Goal: Check status: Check status

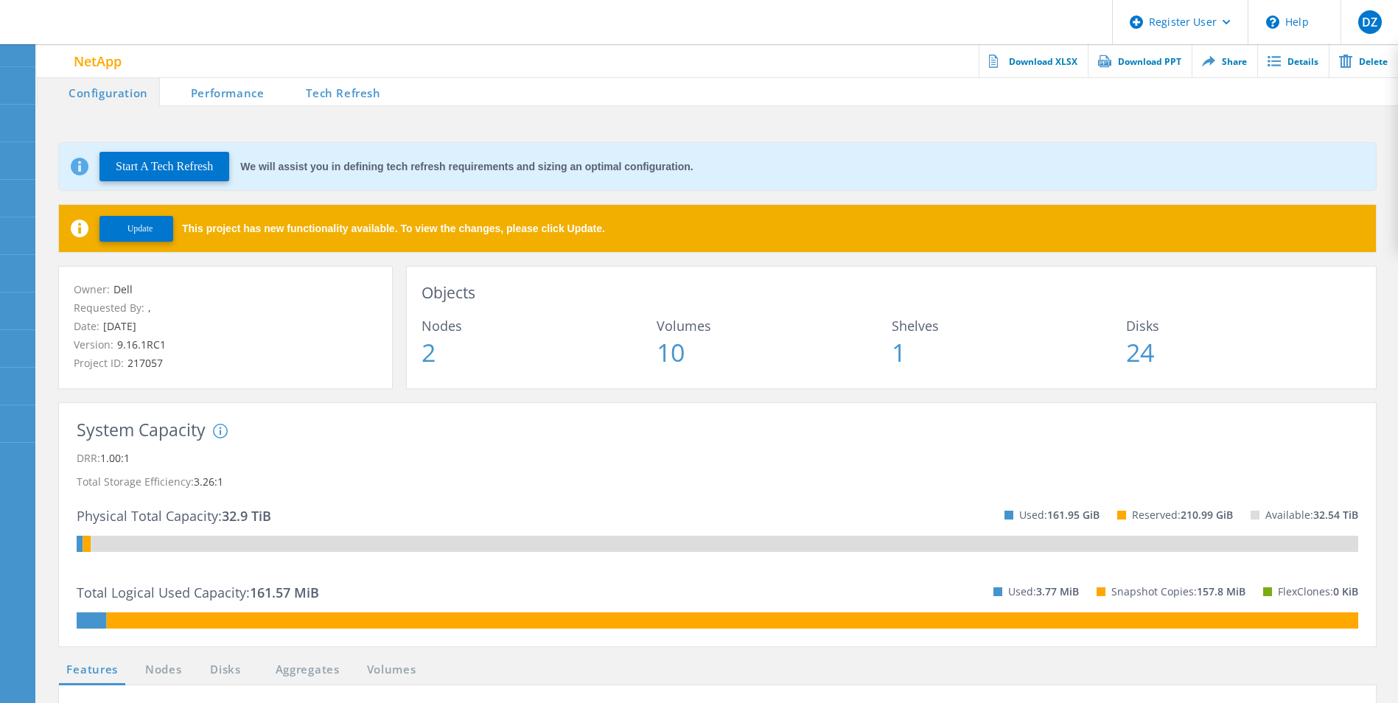
click at [144, 228] on span "Update" at bounding box center [141, 228] width 26 height 11
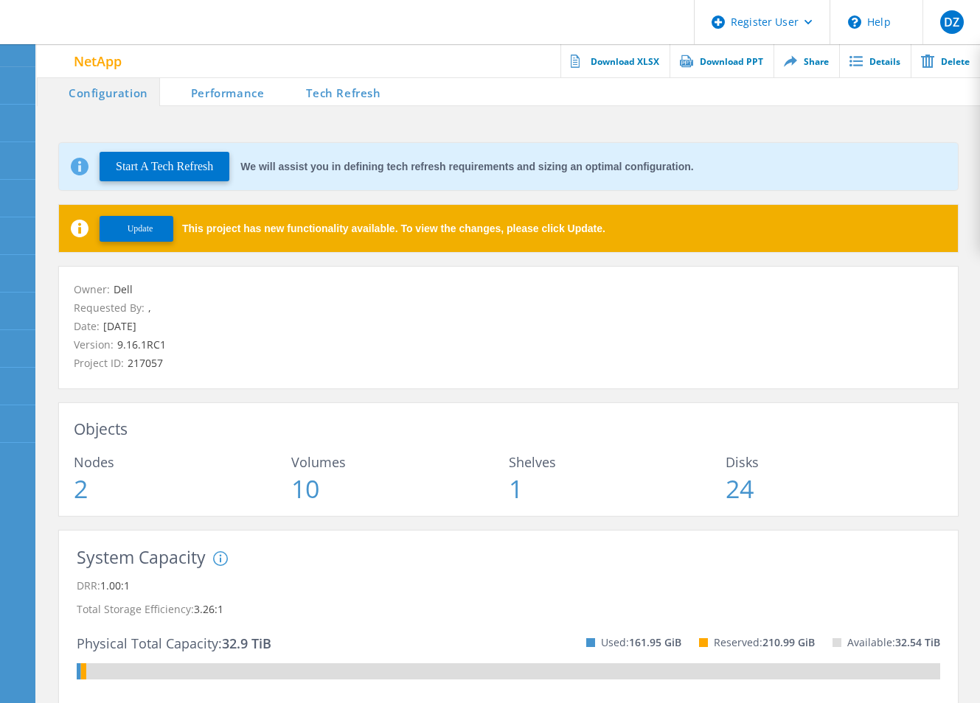
click at [156, 243] on div "Update This project has new functionality available. To view the changes, pleas…" at bounding box center [508, 228] width 899 height 47
click at [153, 231] on span "Update" at bounding box center [141, 228] width 26 height 11
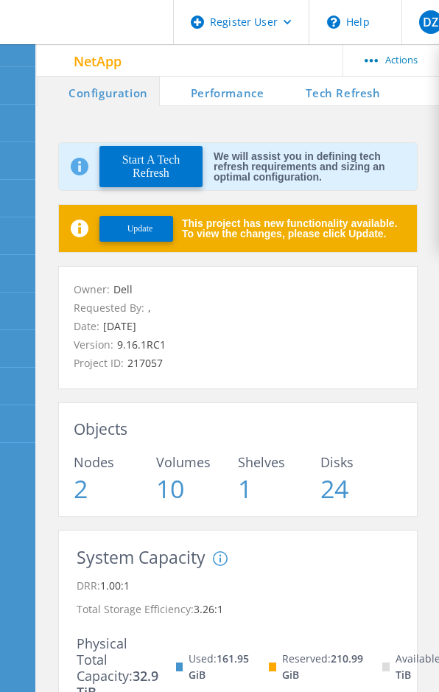
click at [147, 223] on span "Update" at bounding box center [141, 228] width 26 height 11
click at [147, 237] on button "Update" at bounding box center [137, 229] width 74 height 26
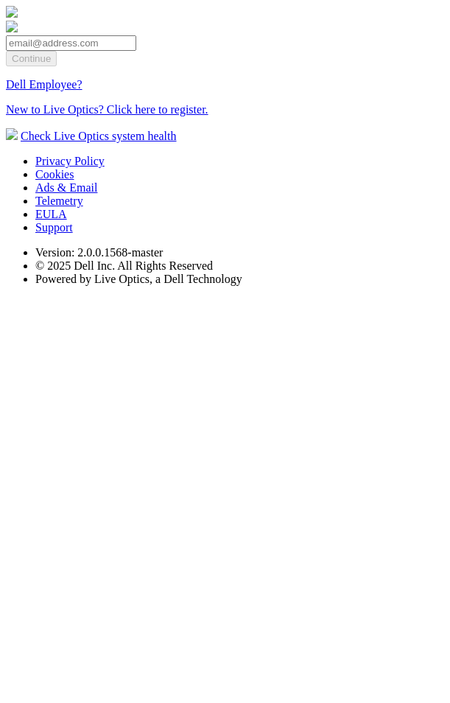
click at [83, 91] on link "Dell Employee?" at bounding box center [44, 84] width 77 height 13
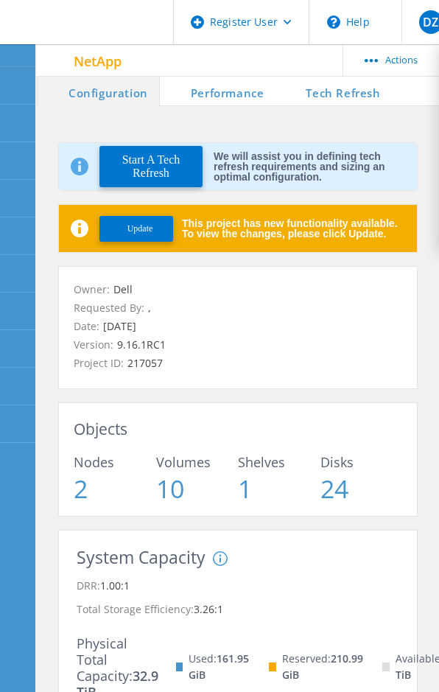
click at [136, 227] on span "Update" at bounding box center [141, 228] width 26 height 11
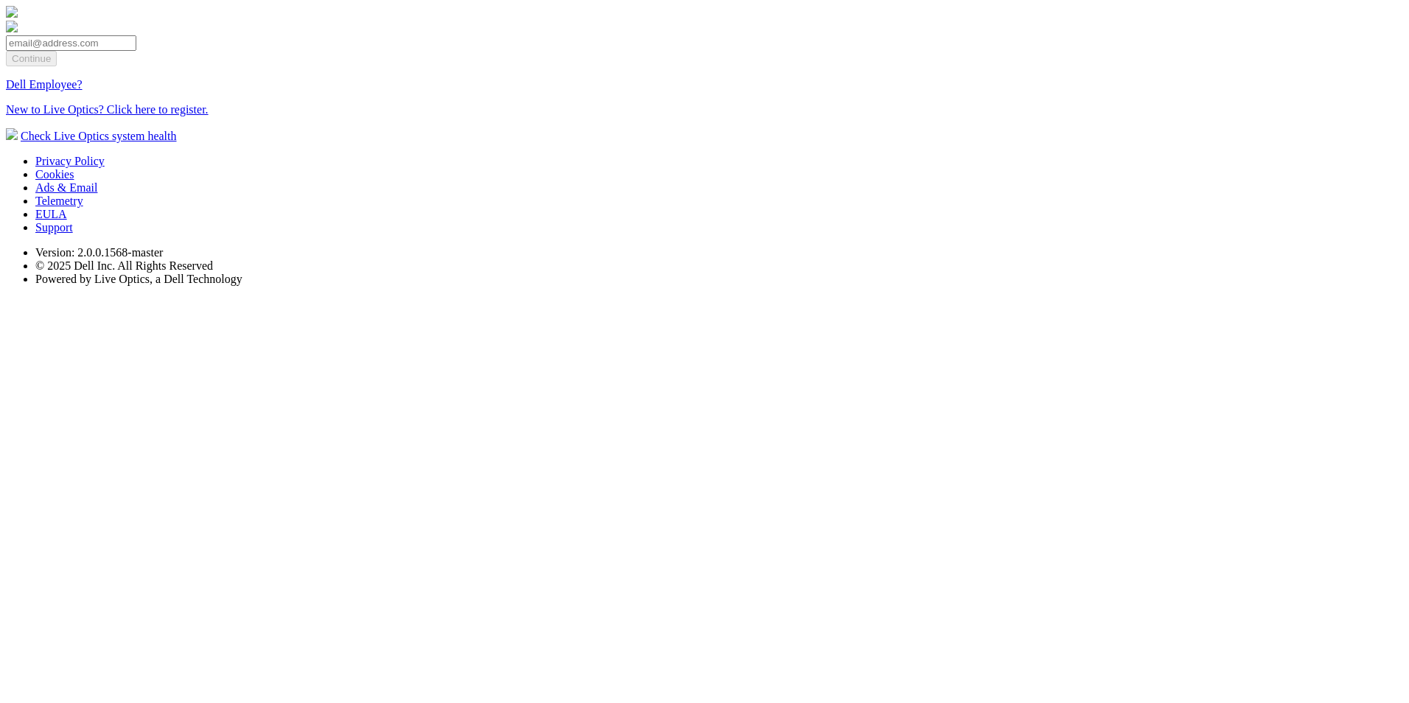
click at [83, 91] on link "Dell Employee?" at bounding box center [44, 84] width 77 height 13
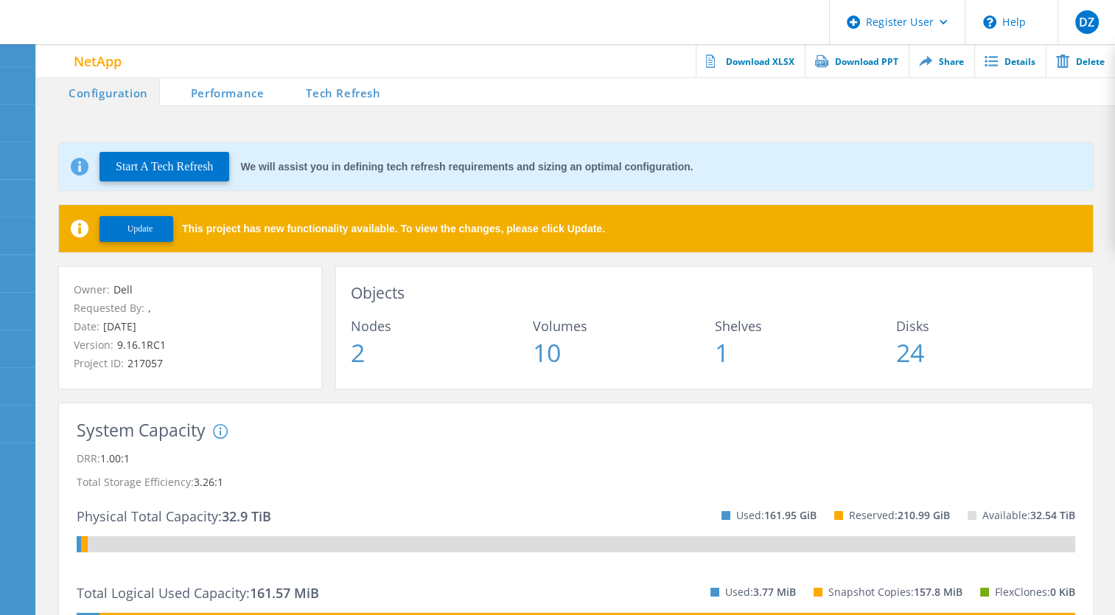
click at [124, 229] on button "Update" at bounding box center [137, 229] width 74 height 26
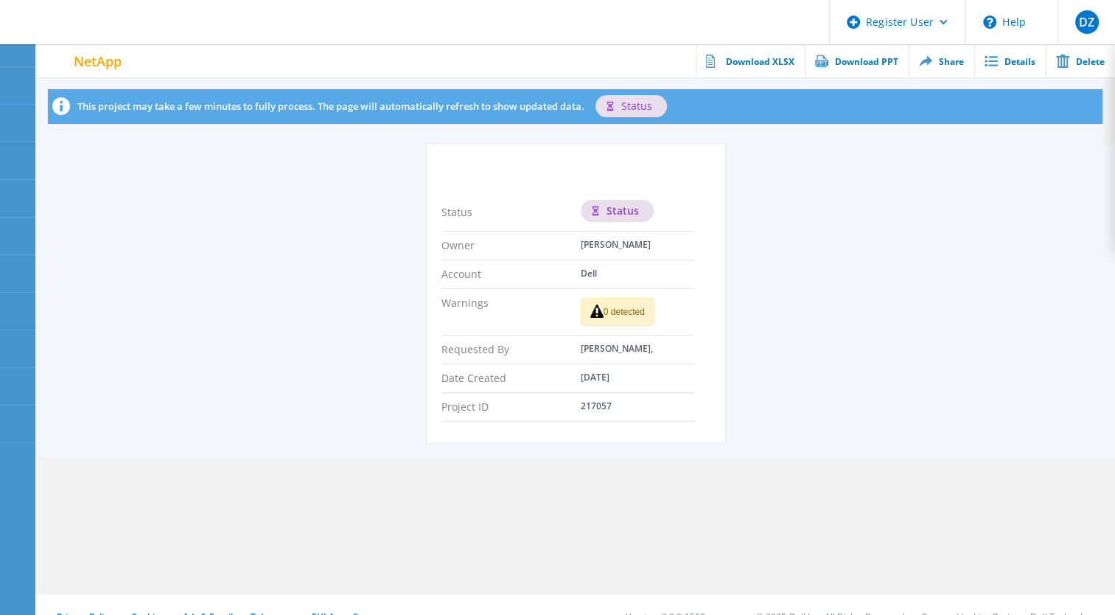
click at [649, 318] on div "0 detected" at bounding box center [618, 312] width 74 height 28
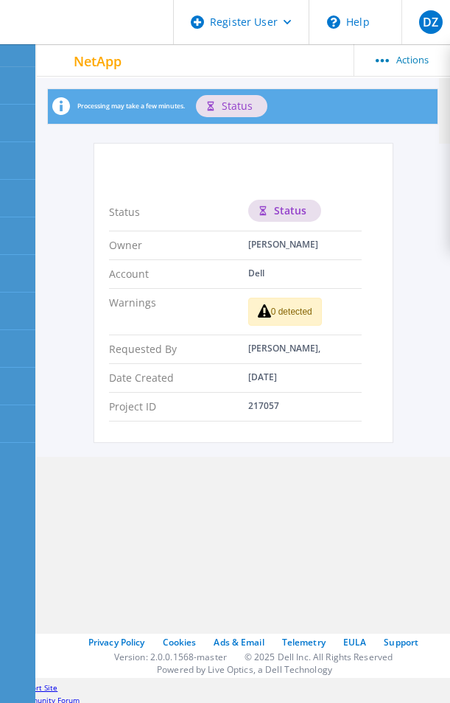
click at [252, 517] on section "Processing may take a few minutes. This project may take a few minutes to fully…" at bounding box center [244, 336] width 414 height 516
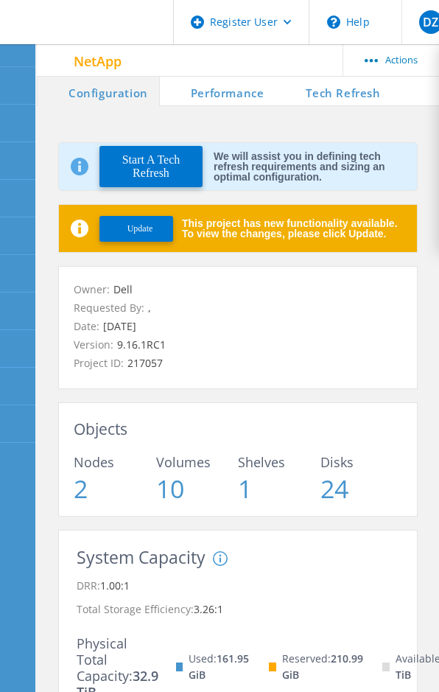
click at [160, 224] on button "Update" at bounding box center [137, 229] width 74 height 26
click at [125, 218] on button "Update" at bounding box center [137, 229] width 74 height 26
click at [160, 220] on button "Update" at bounding box center [137, 229] width 74 height 26
click at [112, 234] on button "Update" at bounding box center [137, 229] width 74 height 26
click at [128, 228] on span "Update" at bounding box center [141, 228] width 26 height 11
